Goal: Find specific page/section: Find specific page/section

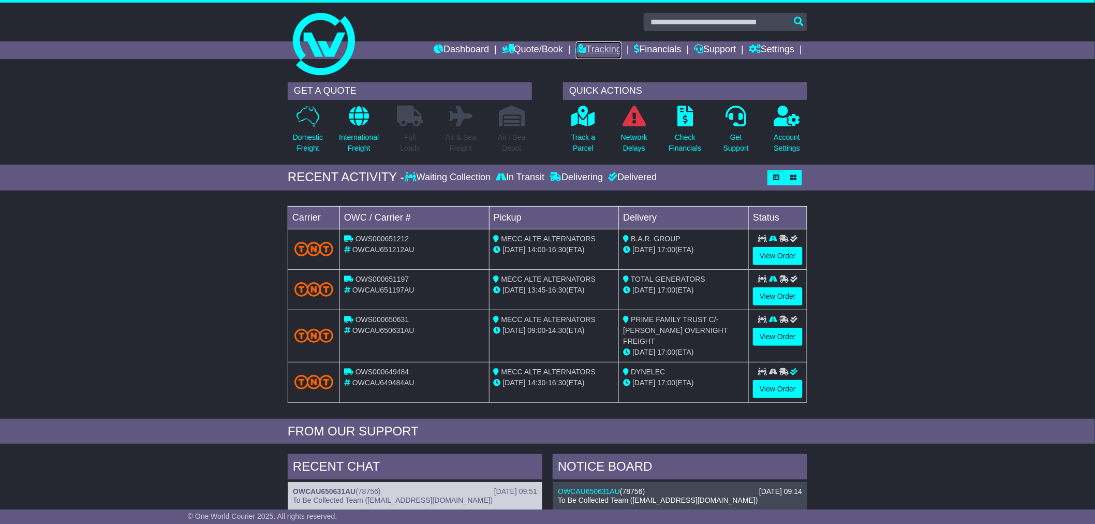
click at [588, 50] on link "Tracking" at bounding box center [599, 50] width 46 height 18
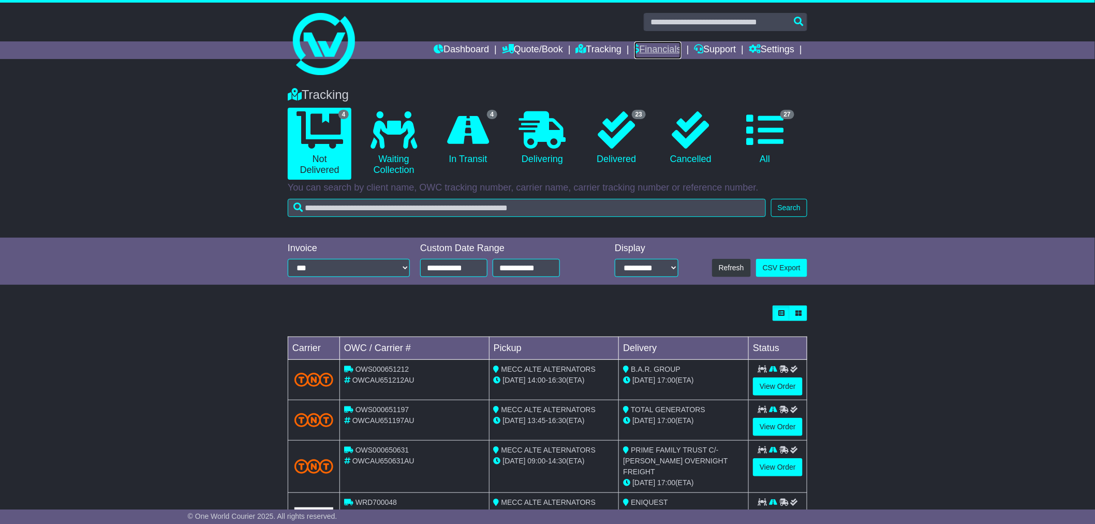
click at [657, 51] on link "Financials" at bounding box center [658, 50] width 47 height 18
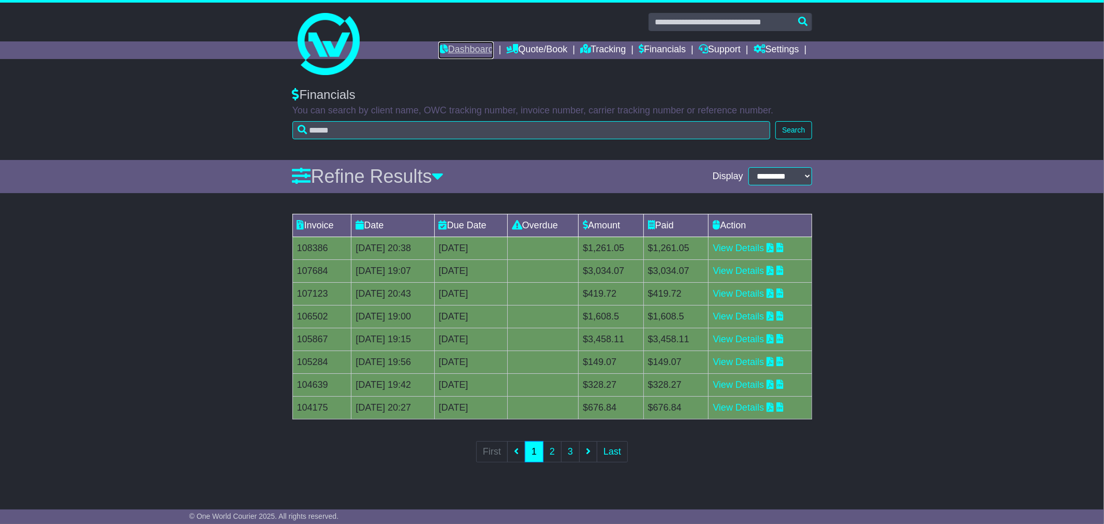
click at [452, 53] on link "Dashboard" at bounding box center [465, 50] width 55 height 18
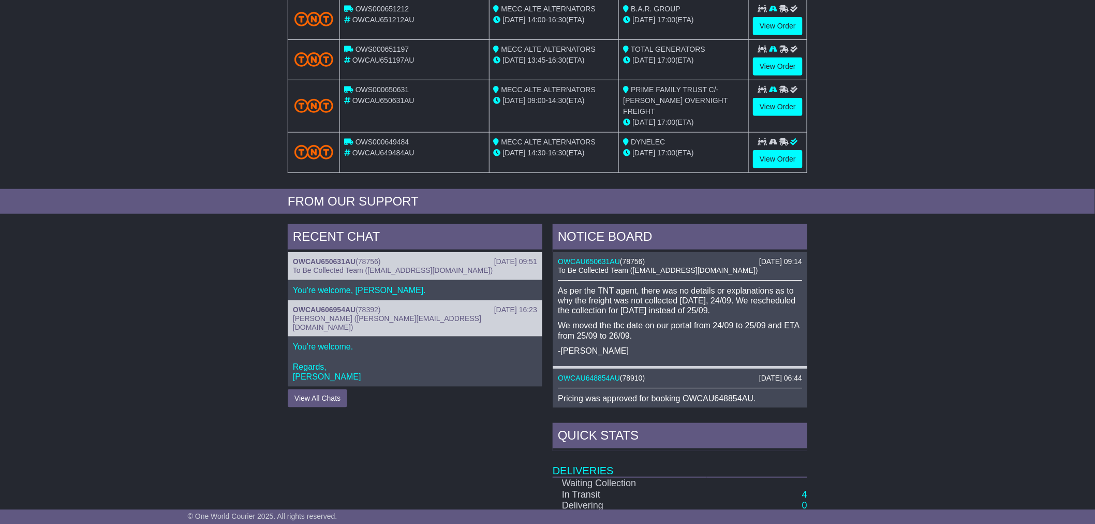
click at [986, 303] on div "RECENT CHAT [DATE] 09:51 OWCAU650631AU ( 78756 ) To Be Collected Team ([EMAIL_A…" at bounding box center [547, 442] width 1095 height 446
